Goal: Check status

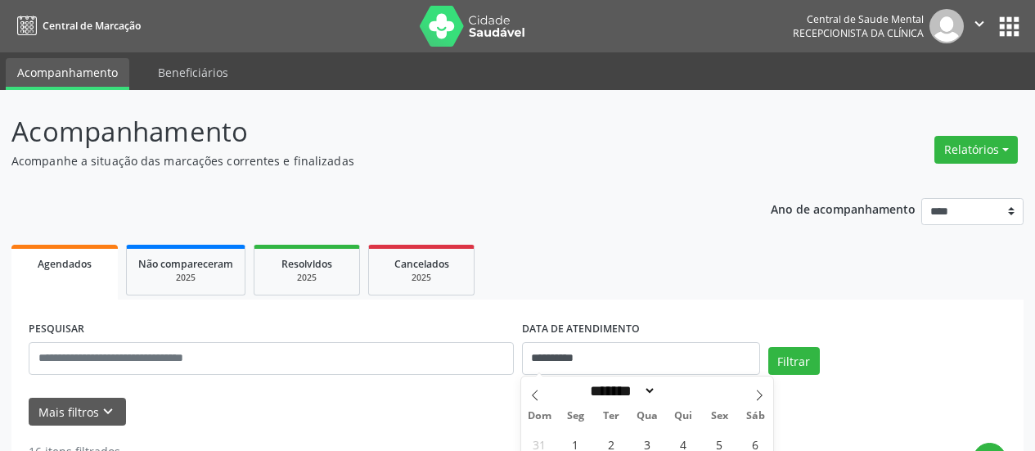
select select "*"
click at [546, 342] on input "**********" at bounding box center [641, 358] width 238 height 33
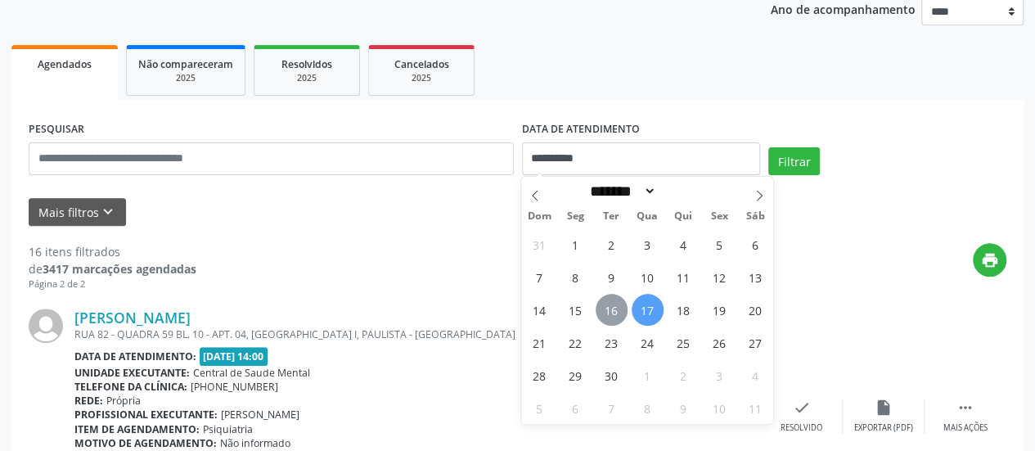
click at [606, 308] on span "16" at bounding box center [612, 310] width 32 height 32
type input "**********"
drag, startPoint x: 606, startPoint y: 308, endPoint x: 745, endPoint y: 221, distance: 164.0
click at [610, 309] on span "16" at bounding box center [612, 310] width 32 height 32
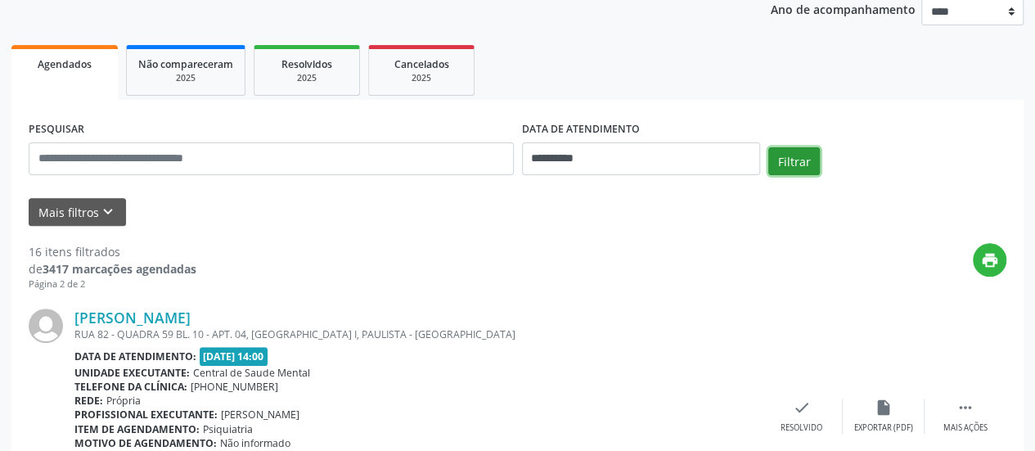
click at [777, 167] on button "Filtrar" at bounding box center [795, 161] width 52 height 28
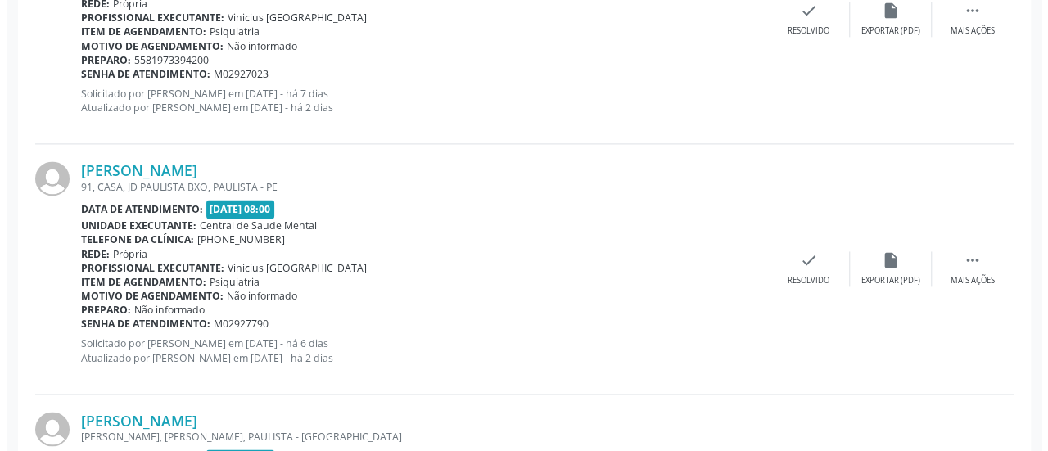
scroll to position [1100, 0]
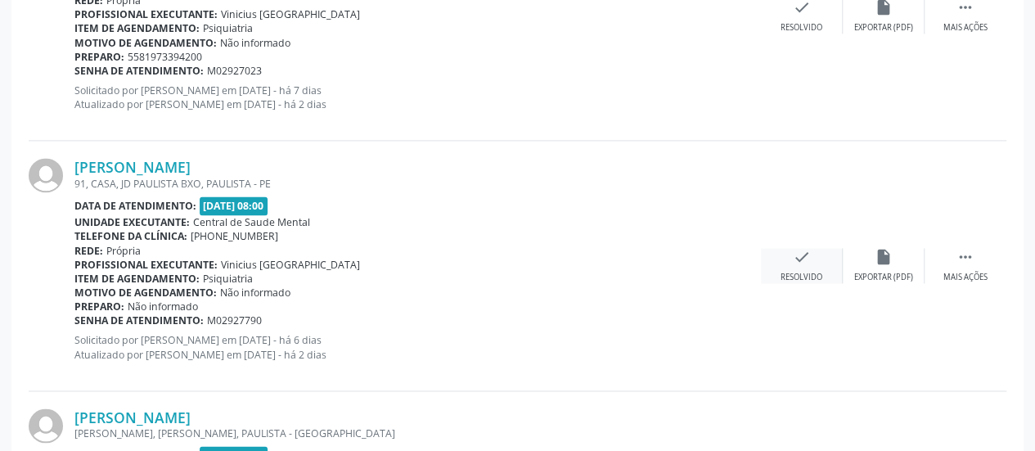
click at [810, 272] on div "Resolvido" at bounding box center [802, 277] width 42 height 11
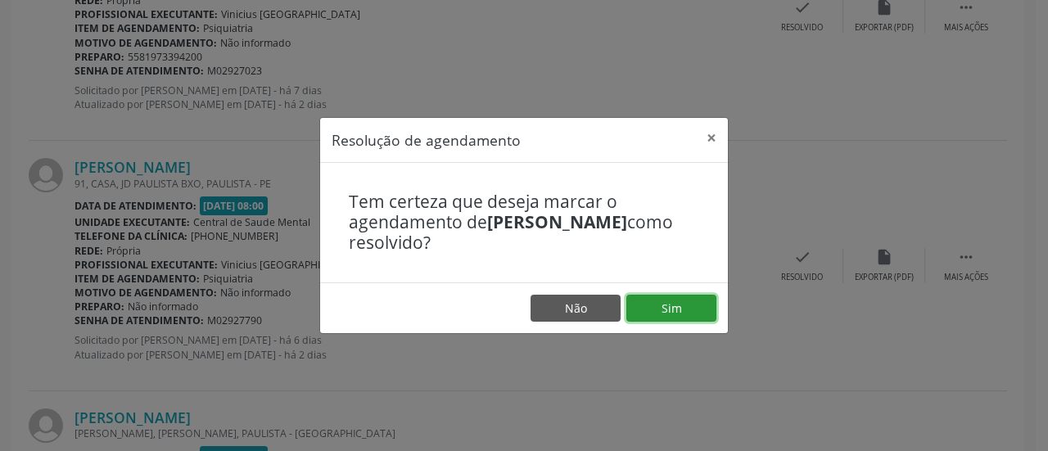
click at [666, 303] on button "Sim" at bounding box center [671, 309] width 90 height 28
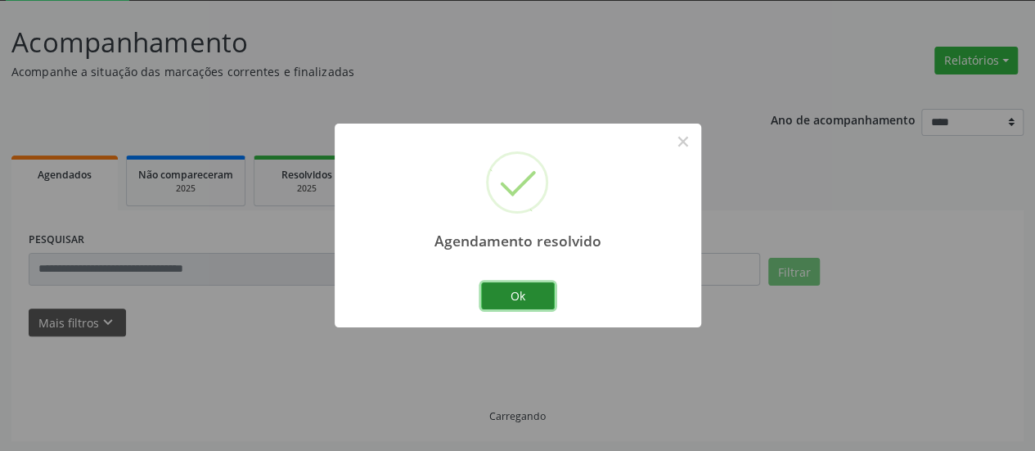
click at [509, 300] on button "Ok" at bounding box center [518, 296] width 74 height 28
